Goal: Task Accomplishment & Management: Manage account settings

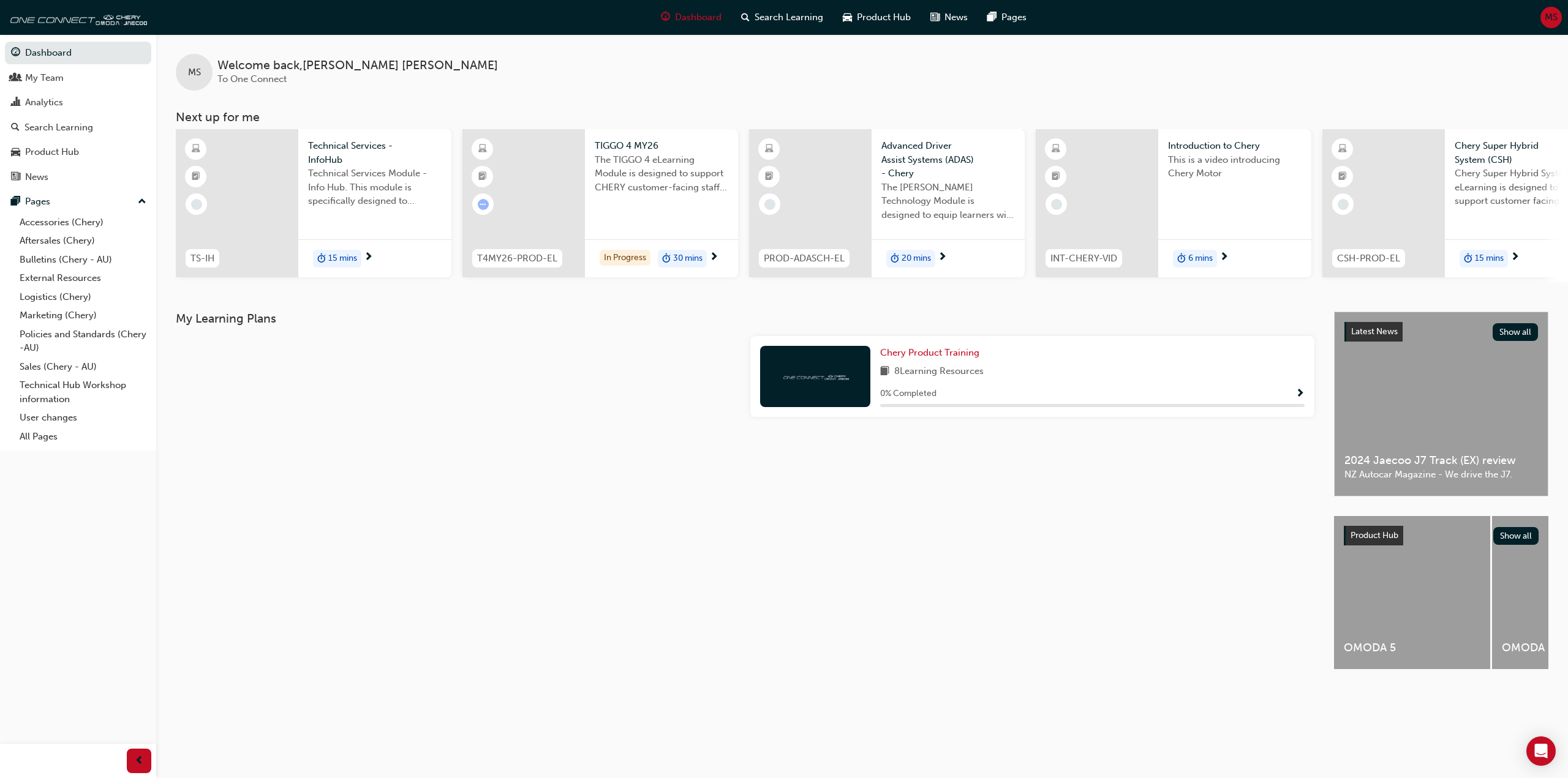
click at [1555, 12] on span "MS" at bounding box center [1550, 17] width 12 height 14
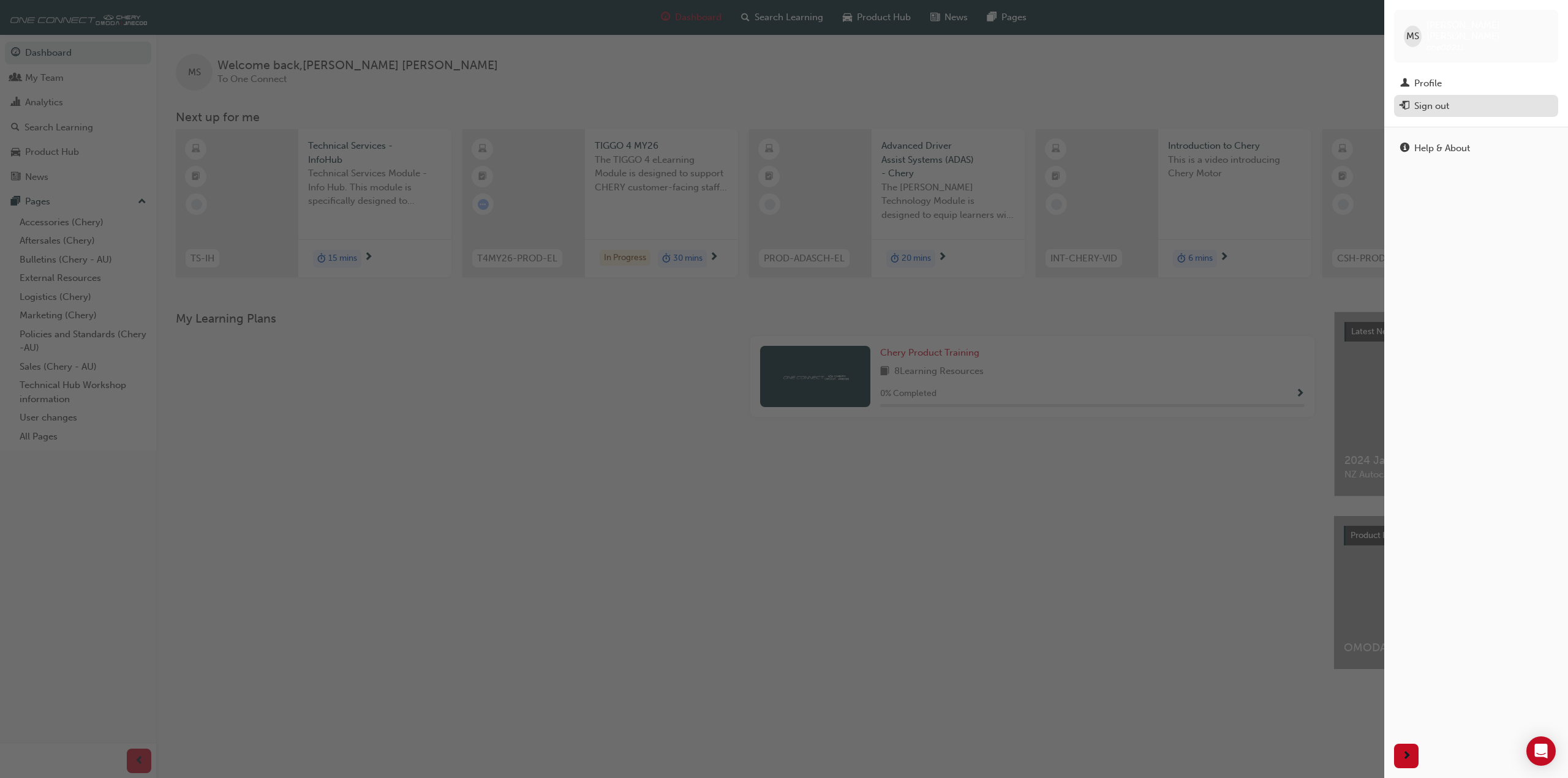
click at [1434, 99] on div "Sign out" at bounding box center [1431, 106] width 35 height 14
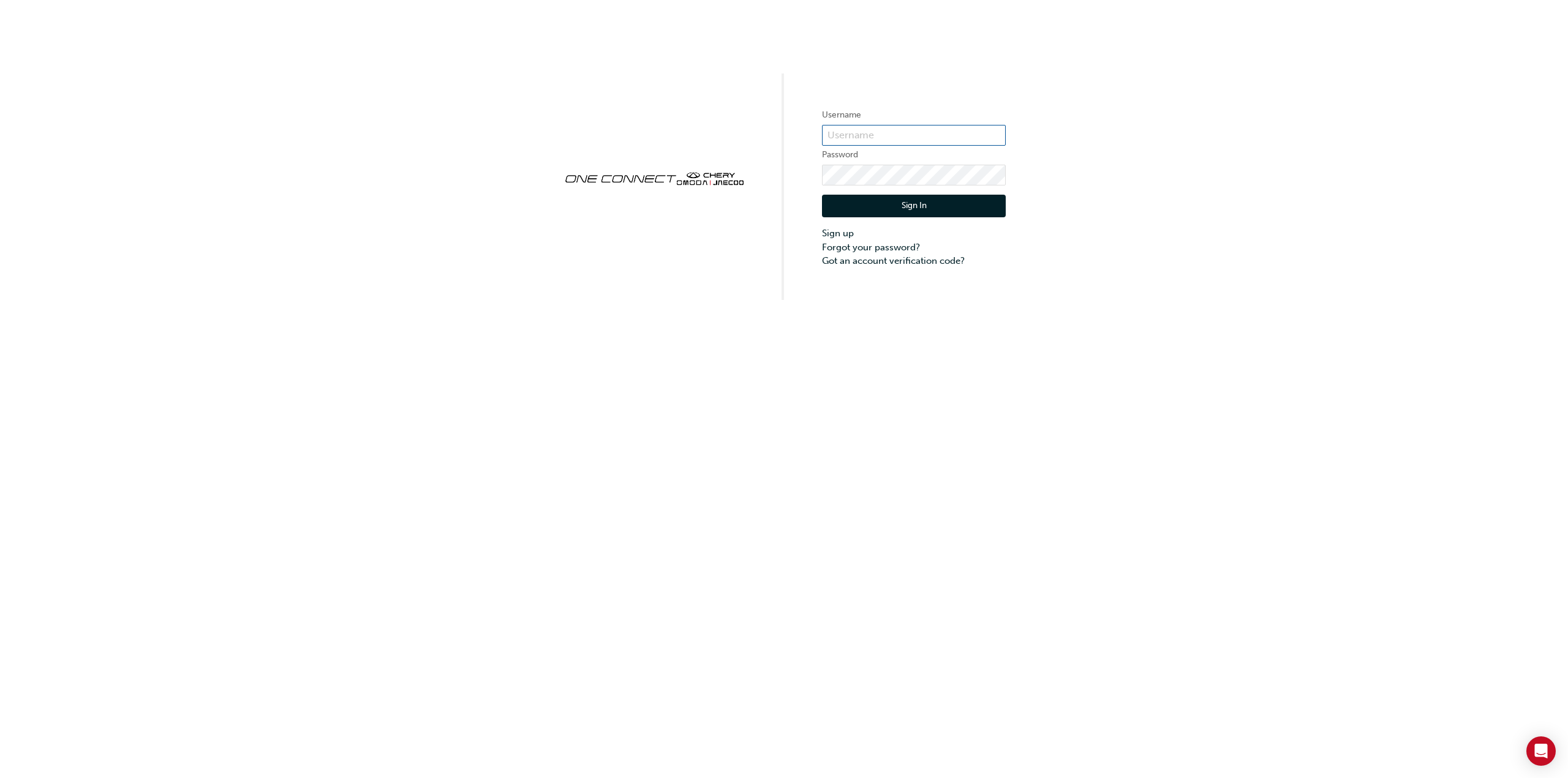
click at [908, 129] on input "text" at bounding box center [914, 135] width 184 height 21
click at [1105, 145] on div "Username Password Sign In Sign up Forgot your password? Got an account verifica…" at bounding box center [784, 150] width 1568 height 300
click at [891, 130] on input "text" at bounding box center [914, 135] width 184 height 21
click at [870, 130] on input "text" at bounding box center [914, 135] width 184 height 21
paste input "C08202W1"
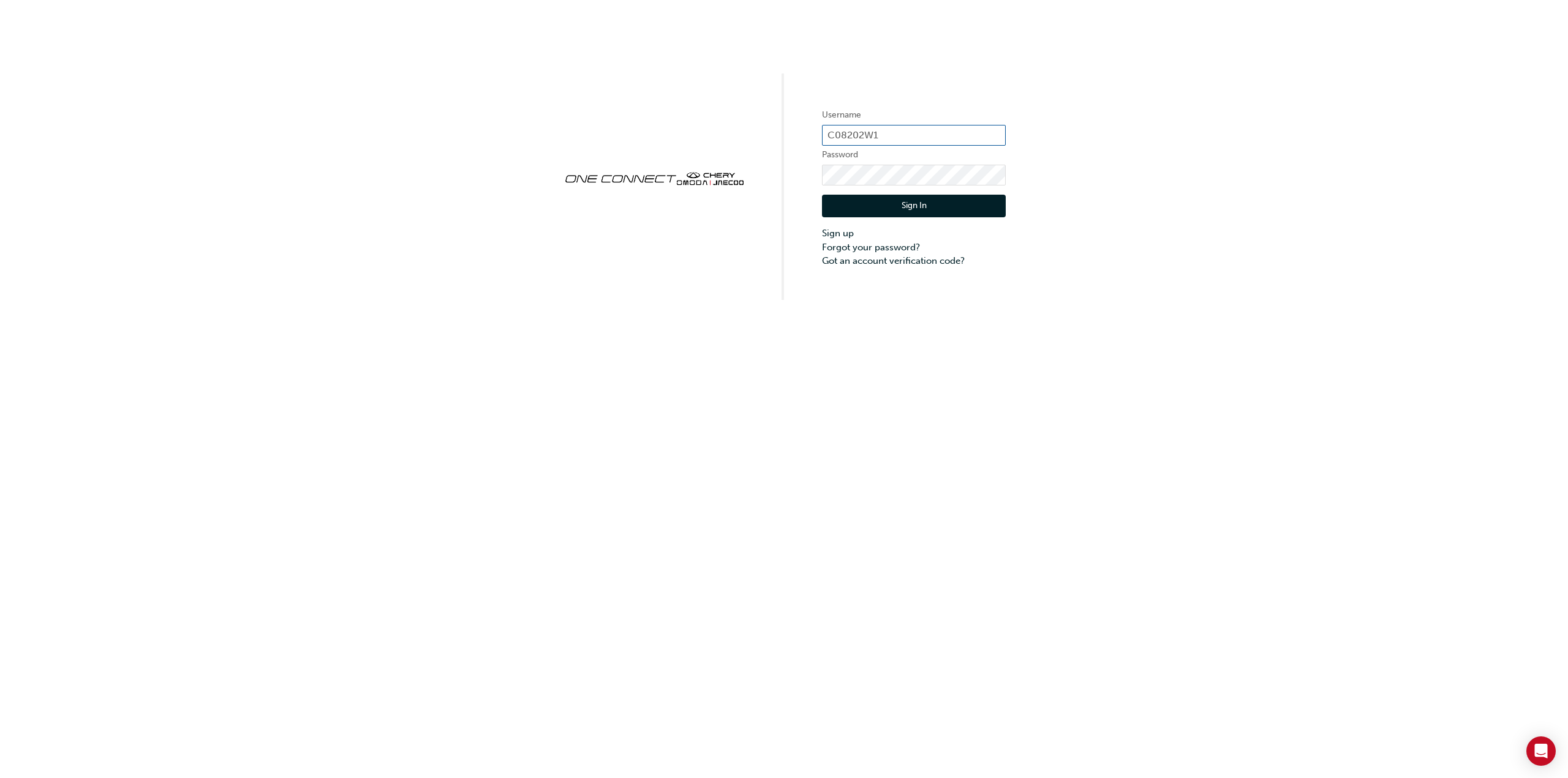
type input "C08202W1"
click at [868, 209] on button "Sign In" at bounding box center [914, 206] width 184 height 23
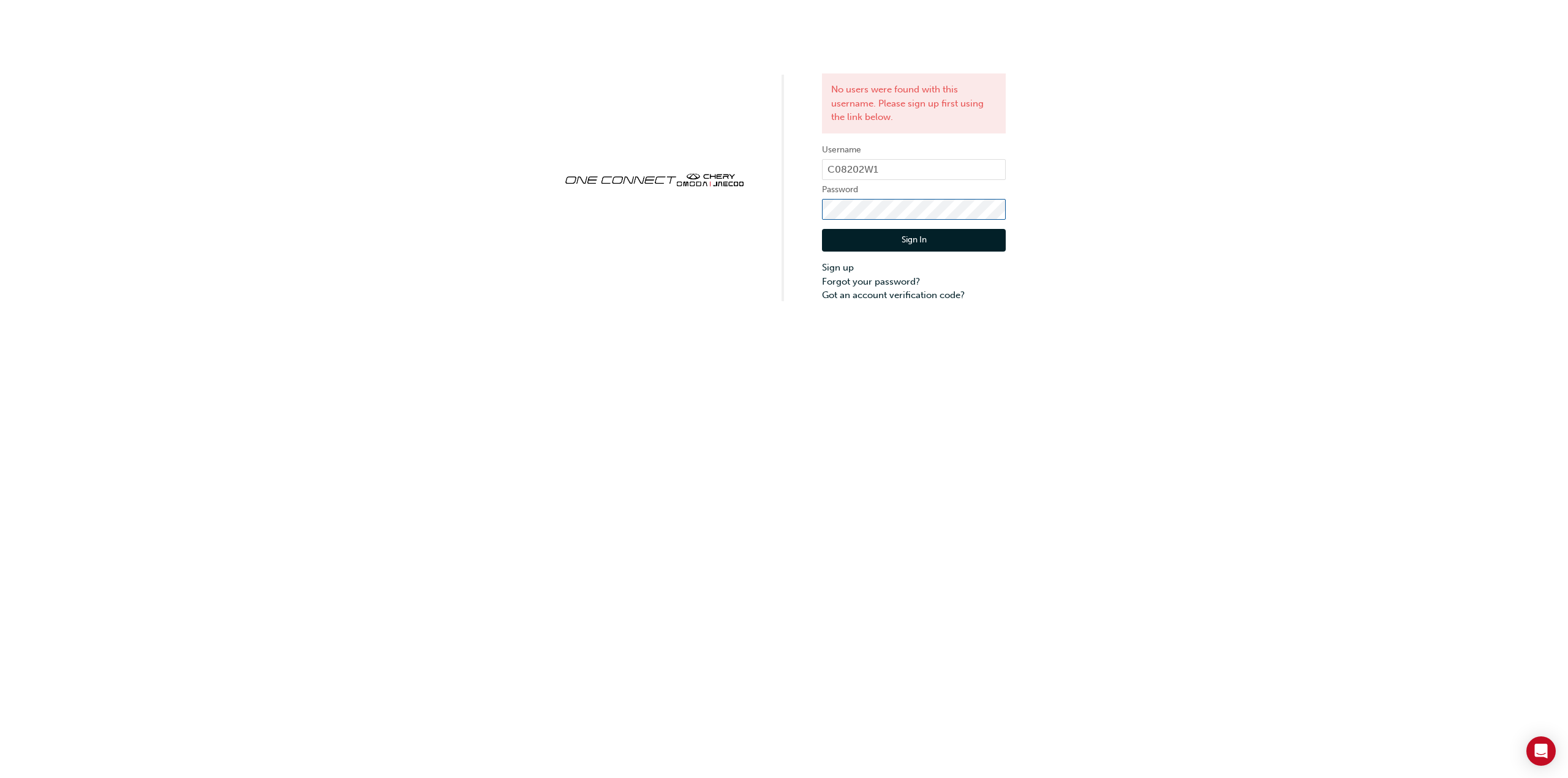
click button "Sign In" at bounding box center [914, 240] width 184 height 23
click at [1071, 229] on div "No users were found with this username. Please sign up first using the link bel…" at bounding box center [784, 151] width 1568 height 303
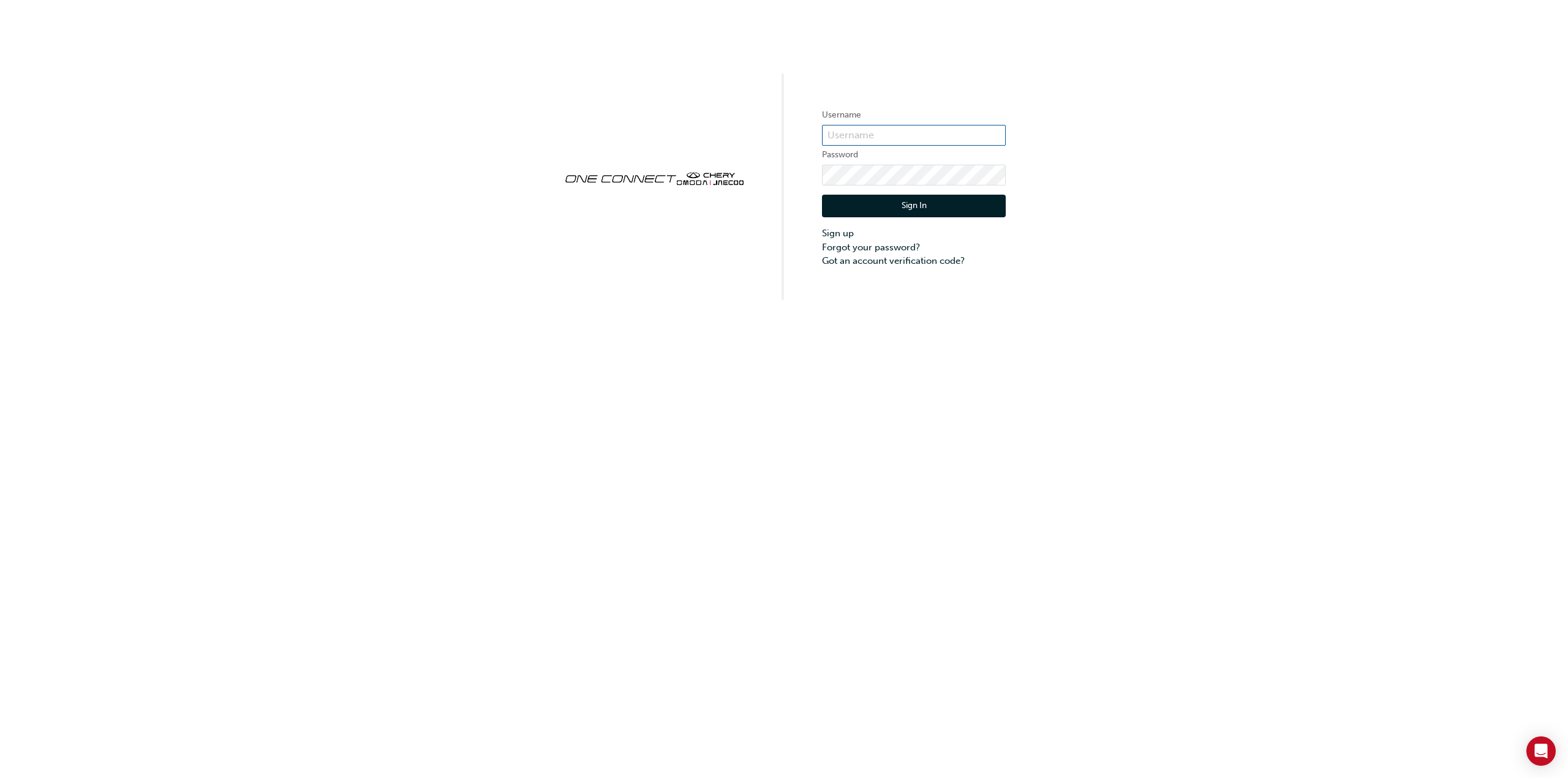
click at [864, 129] on input "text" at bounding box center [914, 135] width 184 height 21
click at [846, 133] on input "text" at bounding box center [914, 135] width 184 height 21
paste input "ONE00211"
type input "ONE00211"
click at [856, 198] on button "Sign In" at bounding box center [914, 206] width 184 height 23
